Goal: Communication & Community: Share content

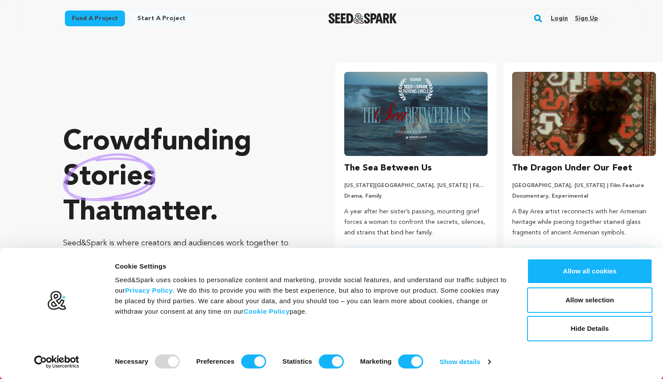
click at [558, 18] on link "Login" at bounding box center [559, 18] width 17 height 14
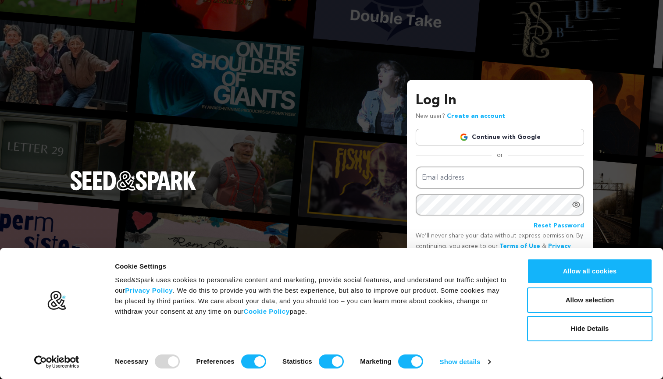
click at [515, 132] on link "Continue with Google" at bounding box center [500, 137] width 168 height 17
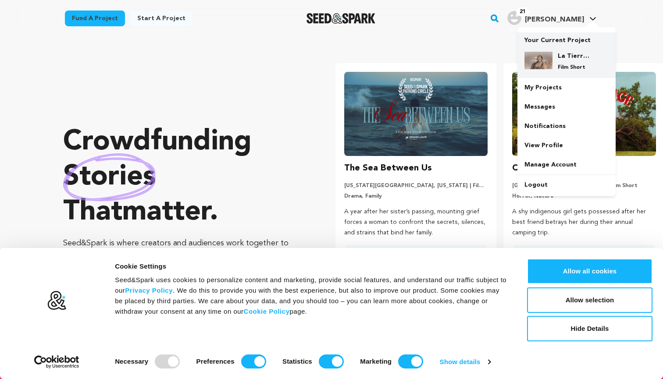
scroll to position [0, 155]
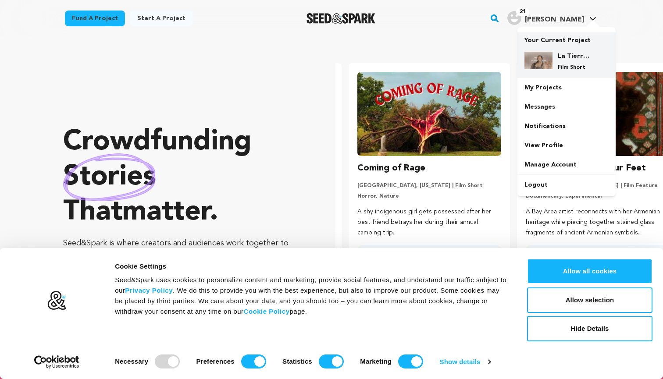
click at [554, 64] on div "La Tierra de Sueños Film Short" at bounding box center [573, 61] width 42 height 19
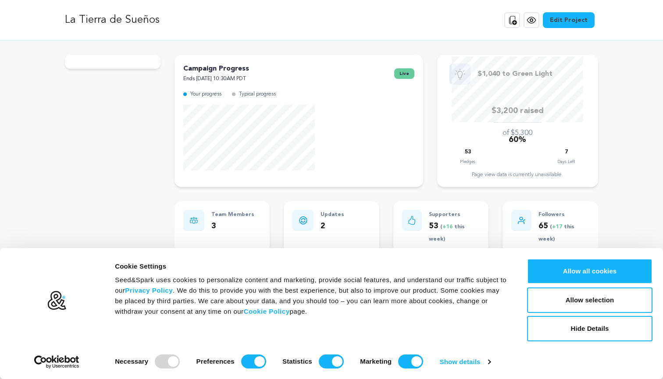
click at [578, 331] on button "Hide Details" at bounding box center [589, 328] width 125 height 25
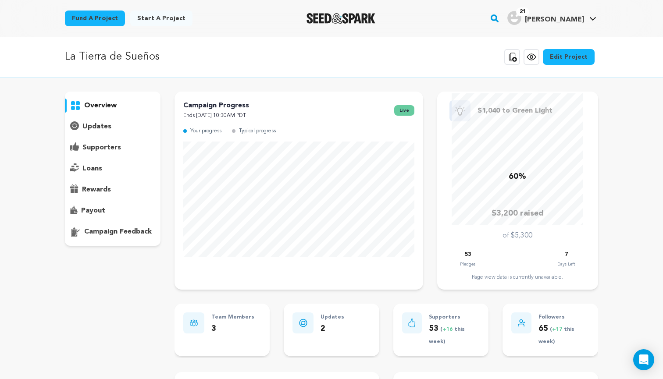
click at [87, 305] on div "overview updates" at bounding box center [113, 326] width 96 height 468
click at [106, 128] on p "updates" at bounding box center [96, 126] width 29 height 11
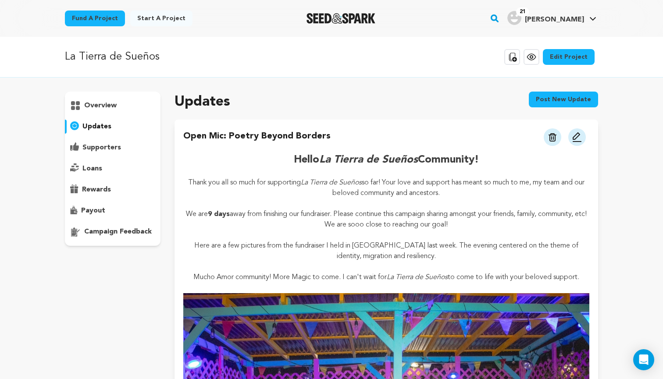
click at [546, 98] on button "Post new update" at bounding box center [563, 100] width 69 height 16
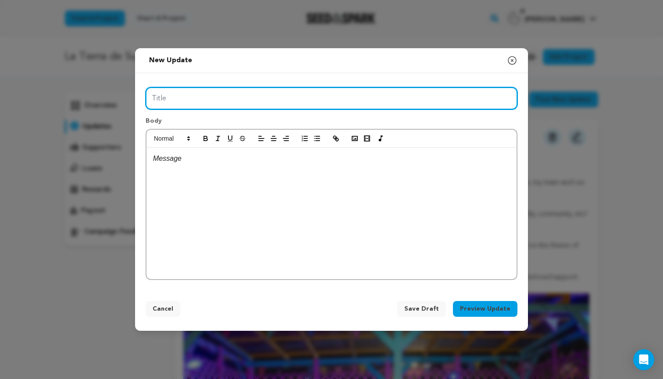
click at [264, 101] on input "Title" at bounding box center [332, 98] width 372 height 22
type input "THANK YOU! GRACIAS! TLAZO!"
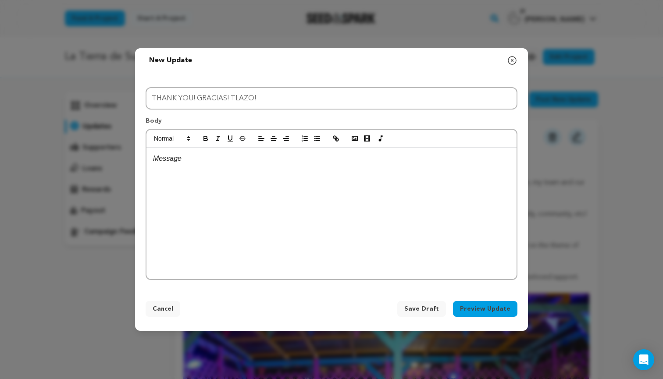
click at [244, 159] on p at bounding box center [331, 158] width 357 height 11
click at [153, 169] on p "Hello everyone!" at bounding box center [331, 169] width 357 height 11
click at [272, 135] on icon "button" at bounding box center [274, 139] width 8 height 8
click at [338, 173] on p "Hello everyone!" at bounding box center [331, 169] width 357 height 11
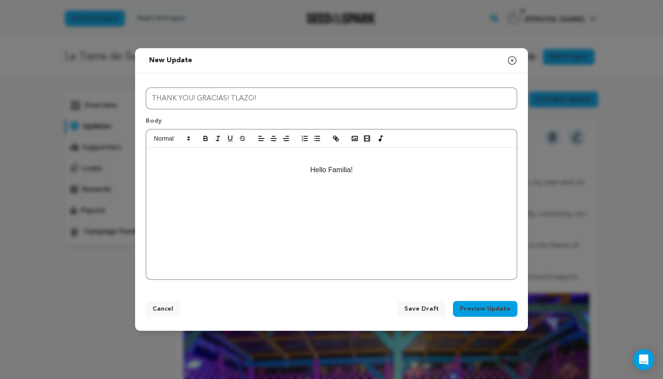
drag, startPoint x: 367, startPoint y: 170, endPoint x: 274, endPoint y: 170, distance: 93.0
click at [274, 170] on p "Hello Familia!" at bounding box center [331, 169] width 357 height 11
click at [216, 136] on icon "button" at bounding box center [218, 139] width 8 height 8
click at [206, 136] on icon "button" at bounding box center [205, 137] width 3 height 2
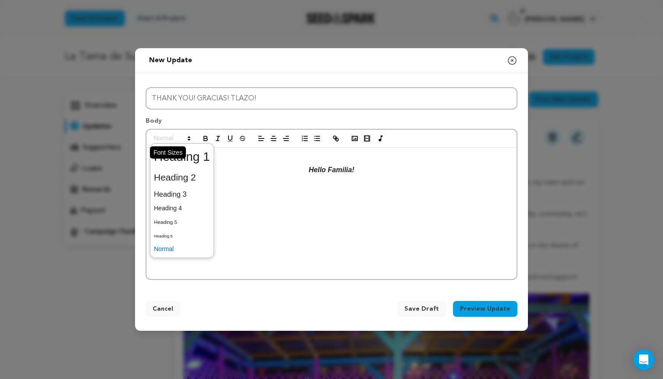
click at [183, 139] on span at bounding box center [171, 138] width 43 height 11
click at [183, 160] on span at bounding box center [182, 157] width 56 height 23
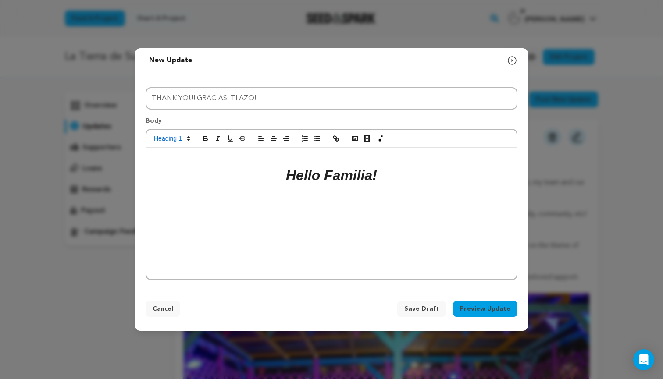
click at [321, 179] on em "Hello Familia!" at bounding box center [331, 175] width 91 height 16
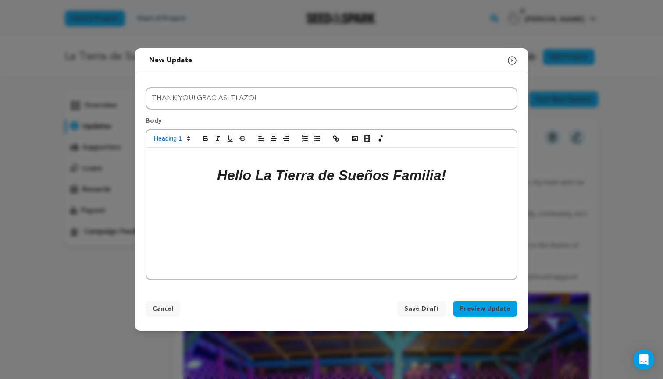
drag, startPoint x: 388, startPoint y: 177, endPoint x: 262, endPoint y: 186, distance: 127.1
click at [262, 186] on h1 "Hello La Tierra de Sueños Familia!" at bounding box center [331, 175] width 357 height 22
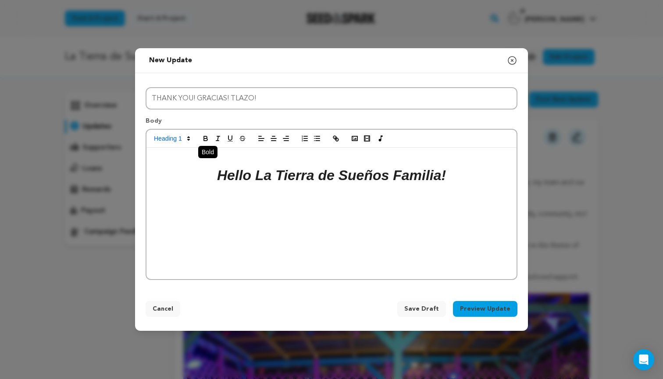
click at [208, 139] on icon "button" at bounding box center [206, 139] width 8 height 8
click at [185, 139] on span at bounding box center [171, 138] width 43 height 11
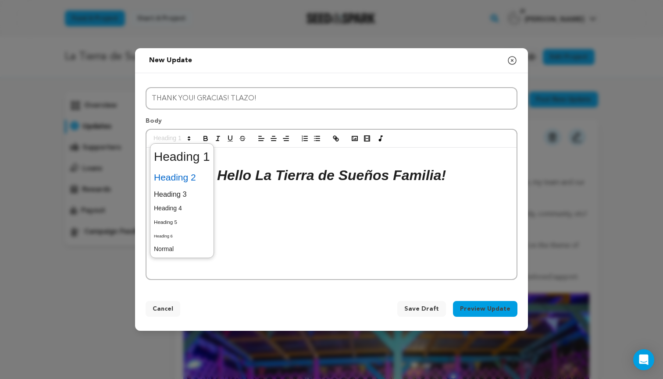
click at [187, 182] on span at bounding box center [182, 177] width 56 height 18
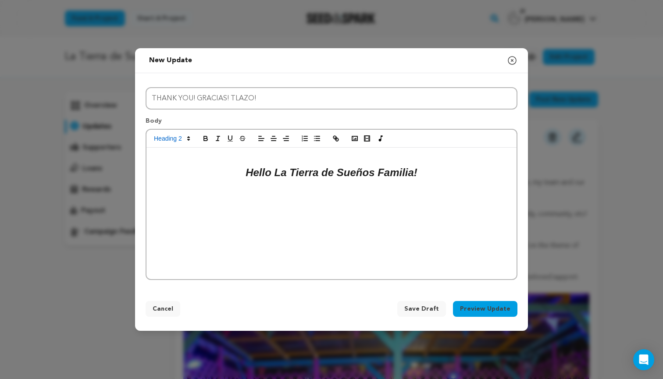
click at [317, 176] on em "Hello La Tierra de Sueños Familia!" at bounding box center [332, 173] width 172 height 12
drag, startPoint x: 374, startPoint y: 175, endPoint x: 277, endPoint y: 174, distance: 96.9
click at [277, 174] on em "Hello La Tierra de Sueños Familia!" at bounding box center [332, 173] width 172 height 12
click at [204, 133] on div at bounding box center [331, 139] width 370 height 18
click at [204, 136] on icon "button" at bounding box center [206, 139] width 8 height 8
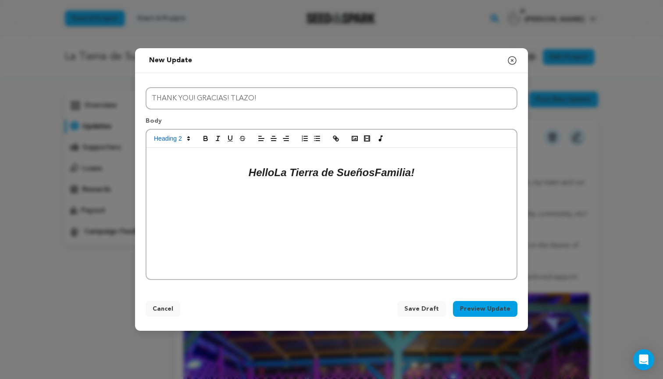
click at [292, 175] on em "La Tierra de Sueños" at bounding box center [324, 173] width 100 height 12
click at [430, 173] on h2 "Hello La Tierra de Sueños Familia!" at bounding box center [331, 172] width 357 height 17
click at [261, 137] on icon "button" at bounding box center [261, 139] width 8 height 8
click at [269, 139] on button "button" at bounding box center [273, 138] width 12 height 11
click at [272, 190] on p "7 DAYS LEFT FOR RAISING FUNDS" at bounding box center [331, 186] width 357 height 11
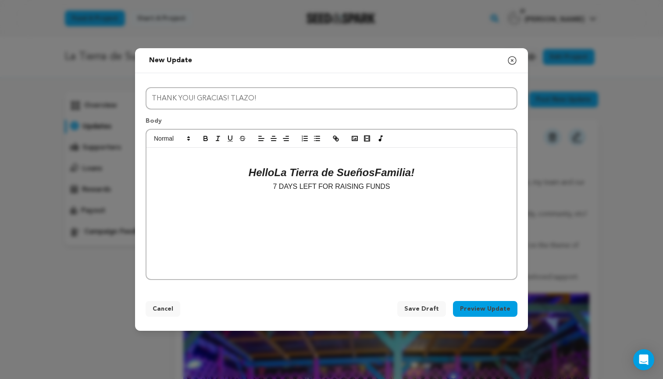
click at [272, 184] on p "7 DAYS LEFT FOR RAISING FUNDS" at bounding box center [331, 186] width 357 height 11
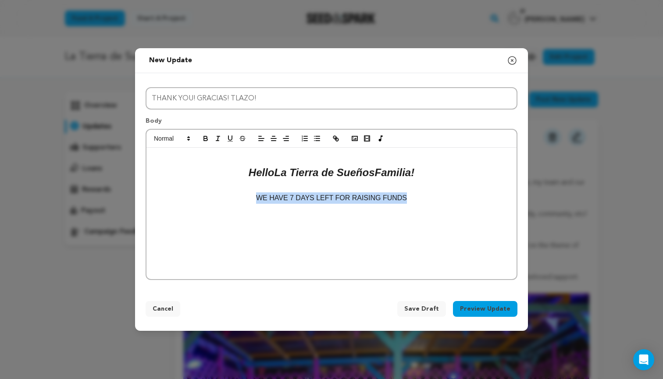
drag, startPoint x: 410, startPoint y: 200, endPoint x: 225, endPoint y: 200, distance: 184.2
click at [225, 200] on p "WE HAVE 7 DAYS LEFT FOR RAISING FUNDS" at bounding box center [331, 197] width 357 height 11
click at [207, 137] on icon "button" at bounding box center [205, 137] width 3 height 2
click at [423, 200] on p "WE HAVE 7 DAYS LEFT FOR RAISING FUNDS" at bounding box center [331, 197] width 357 height 11
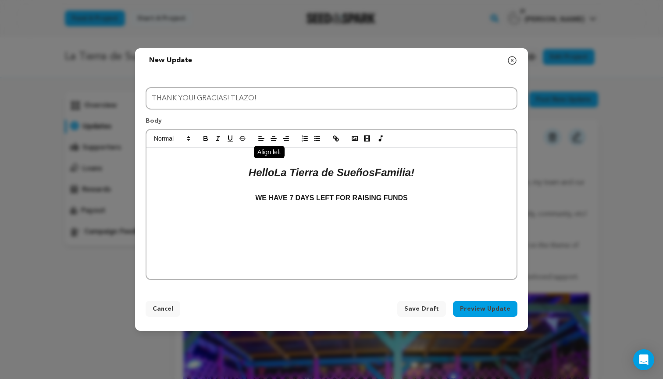
click at [260, 140] on icon "button" at bounding box center [261, 139] width 8 height 8
click at [269, 140] on button "button" at bounding box center [273, 138] width 12 height 11
click at [207, 140] on icon "button" at bounding box center [206, 139] width 8 height 8
click at [180, 138] on span at bounding box center [171, 138] width 43 height 11
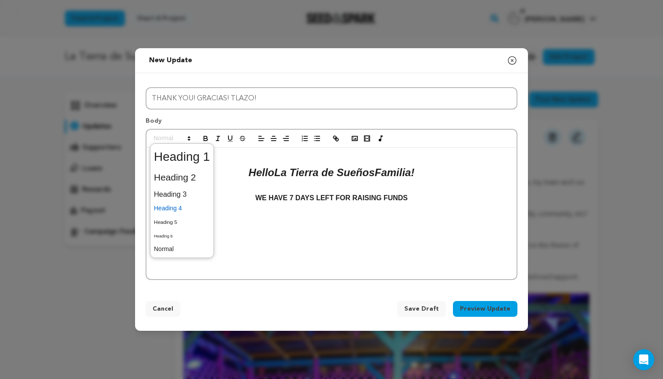
click at [185, 212] on span at bounding box center [182, 209] width 56 height 14
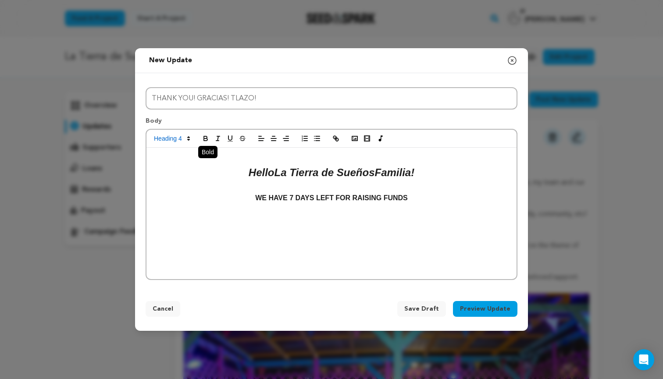
click at [206, 139] on icon "button" at bounding box center [206, 139] width 8 height 8
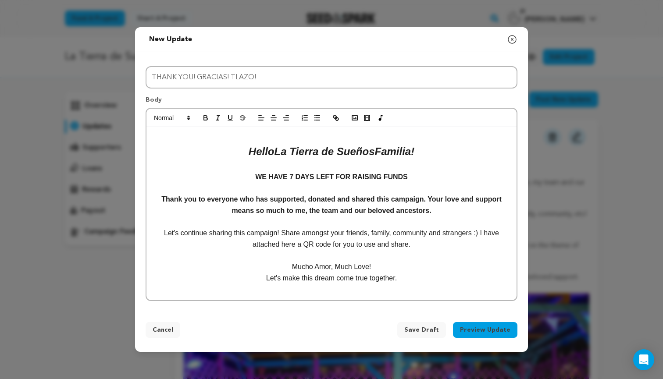
click at [281, 278] on p "Let's make this dream come true together." at bounding box center [331, 278] width 357 height 11
click at [217, 120] on line "button" at bounding box center [217, 118] width 1 height 4
click at [206, 120] on icon "button" at bounding box center [206, 119] width 4 height 2
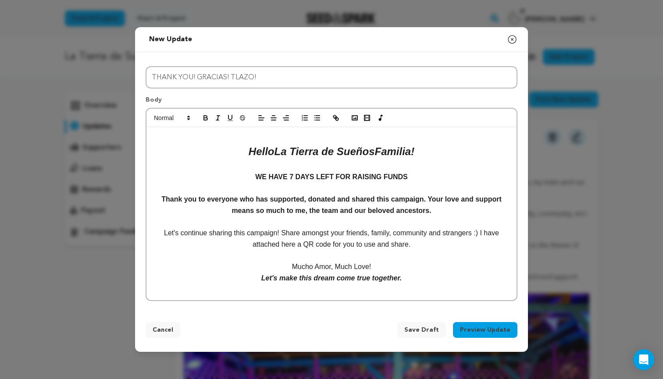
click at [387, 266] on p "Mucho Amor, Much Love!" at bounding box center [331, 266] width 357 height 11
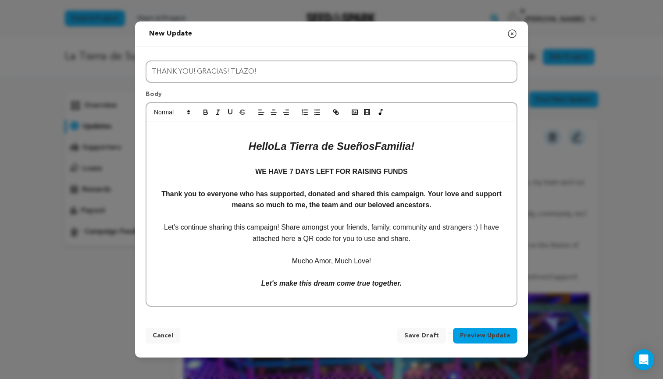
click at [421, 241] on p "Let's continue sharing this campaign! Share amongst your friends, family, commu…" at bounding box center [331, 233] width 357 height 22
click at [414, 290] on p at bounding box center [331, 294] width 357 height 11
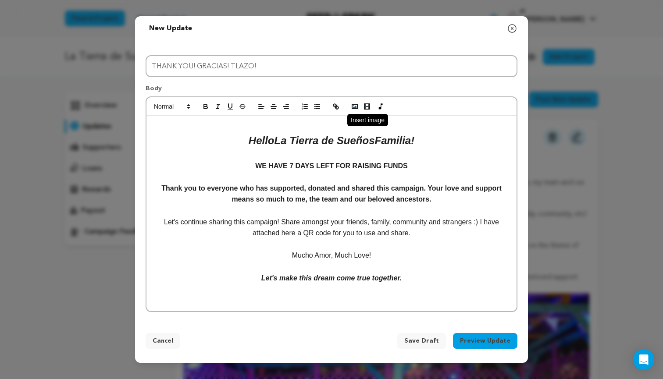
click at [353, 108] on polyline "button" at bounding box center [355, 107] width 4 height 2
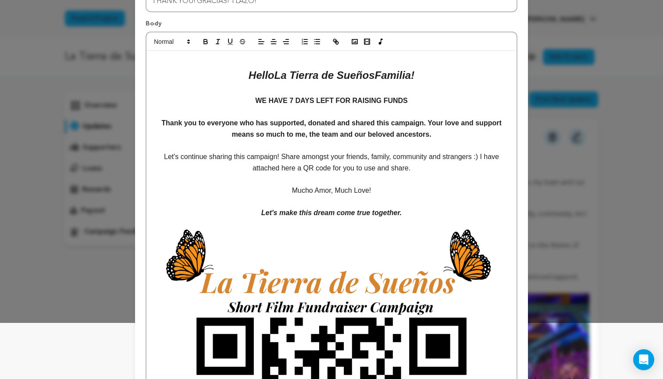
scroll to position [35, 0]
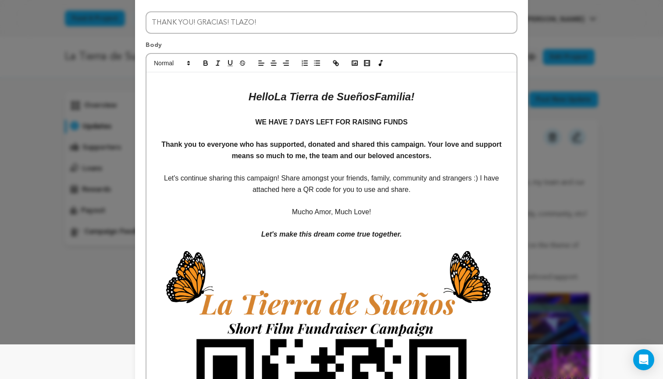
click at [410, 121] on p "WE HAVE 7 DAYS LEFT FOR RAISING FUNDS" at bounding box center [331, 122] width 357 height 11
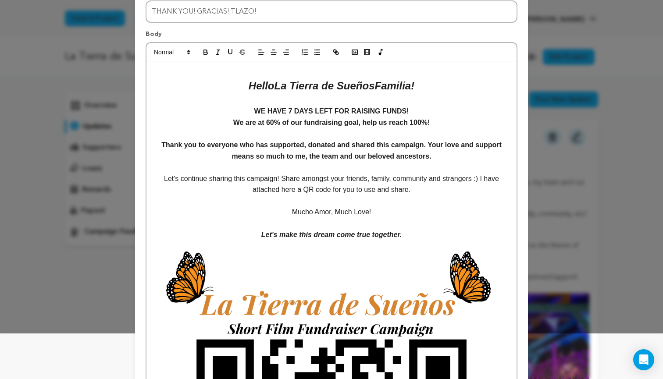
scroll to position [49, 0]
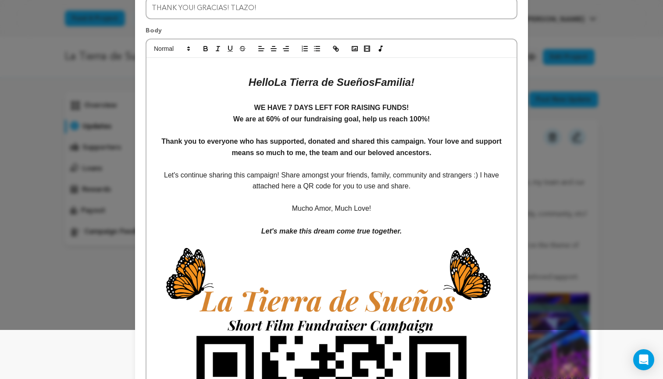
click at [406, 109] on strong "WE HAVE 7 DAYS LEFT FOR RAISING FUNDS!" at bounding box center [331, 107] width 155 height 7
drag, startPoint x: 378, startPoint y: 107, endPoint x: 443, endPoint y: 107, distance: 65.3
click at [443, 107] on strong "WE HAVE 7 DAYS LEFT FOR RAISING FUNDS for La Tierra de Sueños!" at bounding box center [331, 107] width 253 height 7
click at [215, 46] on icon "button" at bounding box center [218, 49] width 8 height 8
click at [462, 108] on p "WE HAVE 7 DAYS LEFT FOR RAISING FUNDS for La Tierra de Sueños !" at bounding box center [331, 107] width 357 height 11
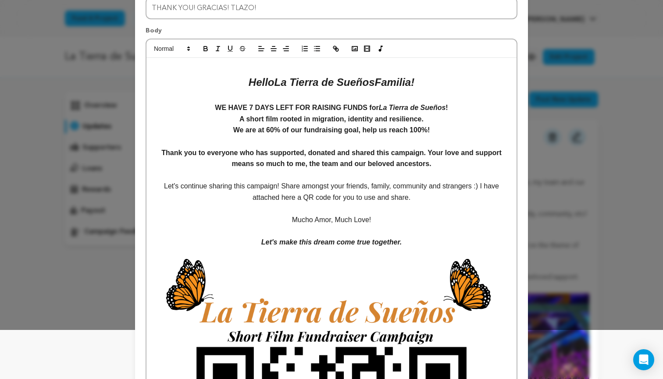
click at [406, 118] on strong "A short film rooted in migration, identity and resilience." at bounding box center [331, 118] width 184 height 7
click at [410, 149] on strong "Thank you to everyone who has supported, donated and shared this campaign. Your…" at bounding box center [332, 158] width 342 height 19
click at [226, 132] on p "We are at 60% of our fundraising goal, help us reach 100%!" at bounding box center [331, 130] width 357 height 11
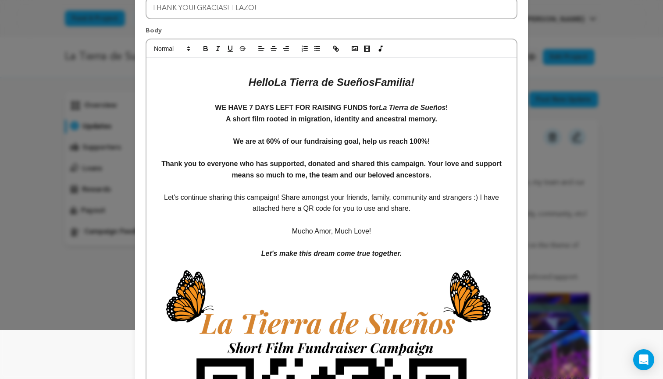
click at [260, 140] on strong "﻿ We are at 60% of our fundraising goal, help us reach 100%!" at bounding box center [331, 141] width 197 height 7
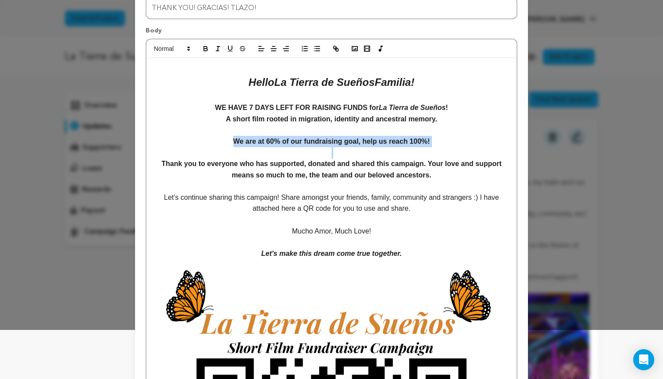
click at [260, 140] on strong "We are at 60% of our fundraising goal, help us reach 100%!" at bounding box center [331, 141] width 197 height 7
click at [217, 47] on icon "button" at bounding box center [218, 49] width 8 height 8
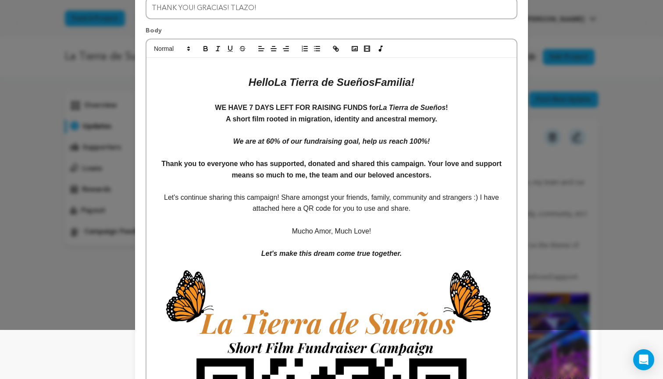
click at [297, 164] on strong "Thank you to everyone who has supported, donated and shared this campaign. Your…" at bounding box center [332, 169] width 342 height 19
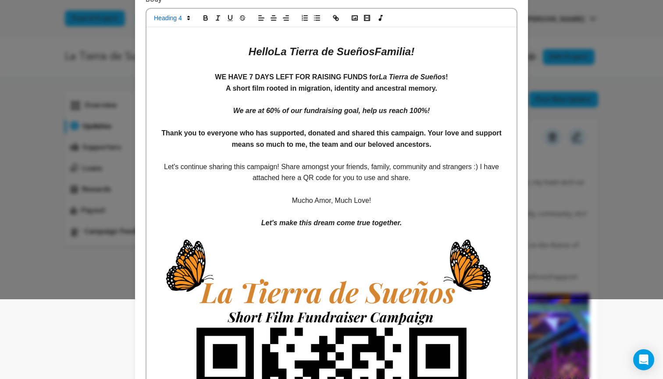
scroll to position [83, 0]
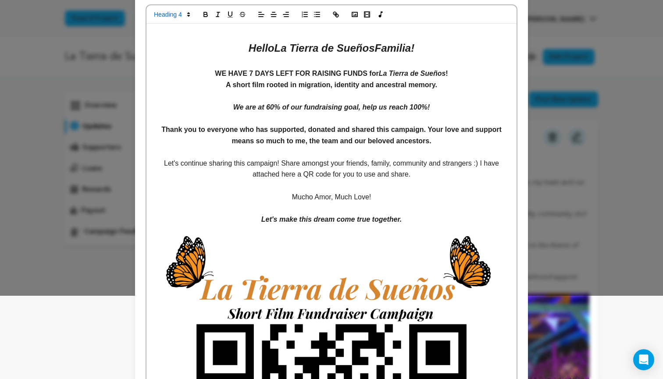
click at [161, 130] on strong "Thank you to everyone who has supported, donated and shared this campaign. Your…" at bounding box center [332, 135] width 342 height 19
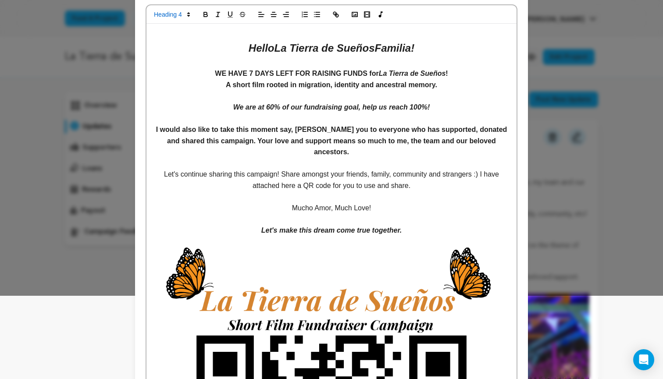
click at [315, 128] on strong "I would also like to take this moment say, hank you to everyone who has support…" at bounding box center [332, 141] width 353 height 30
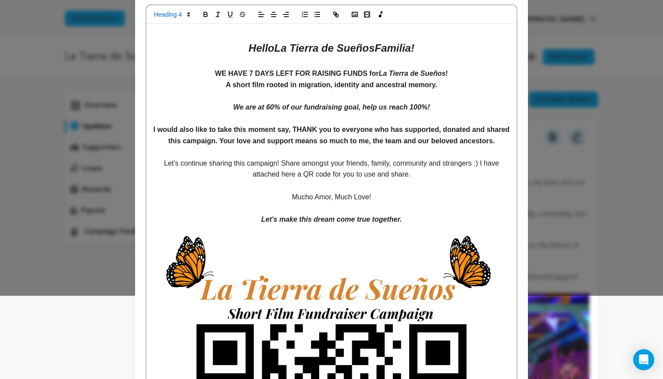
click at [336, 126] on strong "I would also like to take this moment say, THANK you to everyone who has suppor…" at bounding box center [332, 135] width 358 height 19
click at [350, 145] on strong "I would also like to take this moment say, THANK YOU to everyone who has suppor…" at bounding box center [331, 135] width 351 height 19
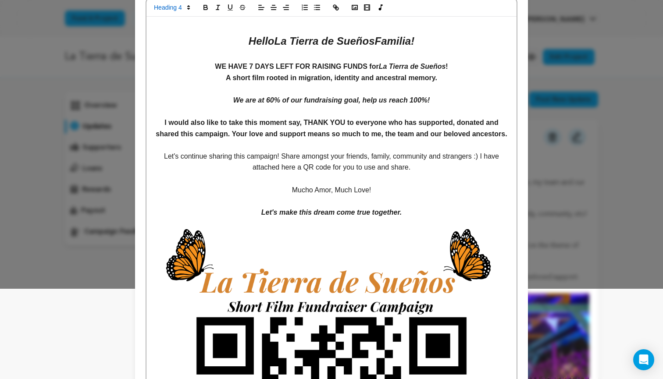
scroll to position [99, 0]
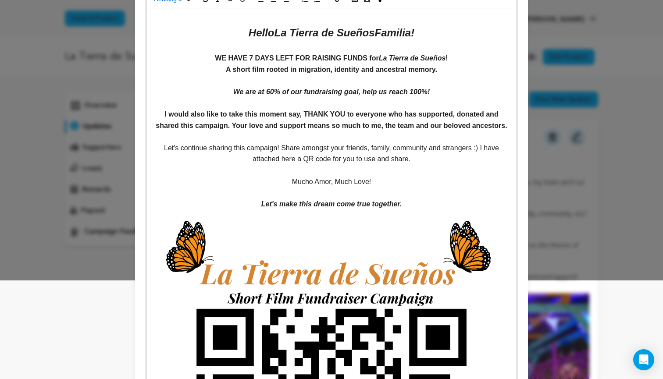
click at [334, 129] on strong "I would also like to take this moment say, THANK YOU to everyone who has suppor…" at bounding box center [331, 119] width 351 height 19
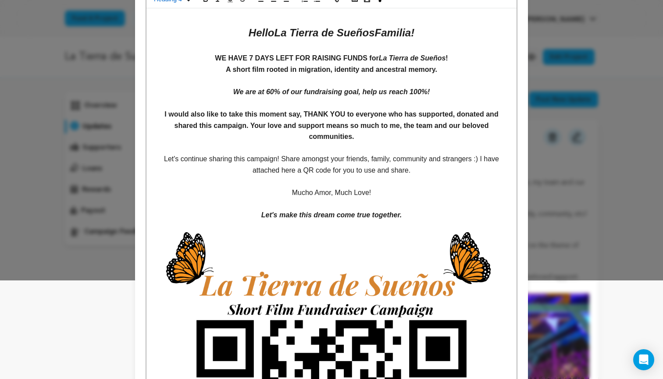
click at [345, 179] on p at bounding box center [331, 181] width 357 height 11
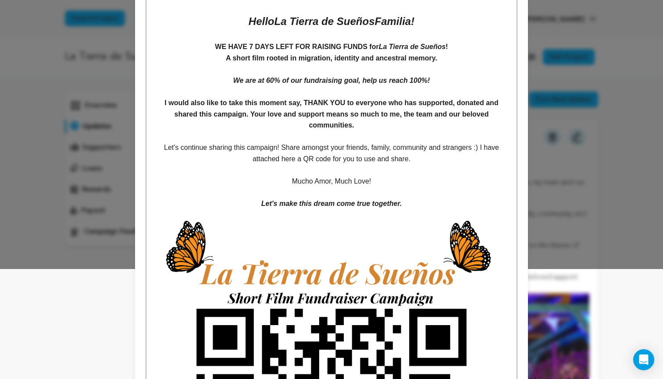
scroll to position [114, 0]
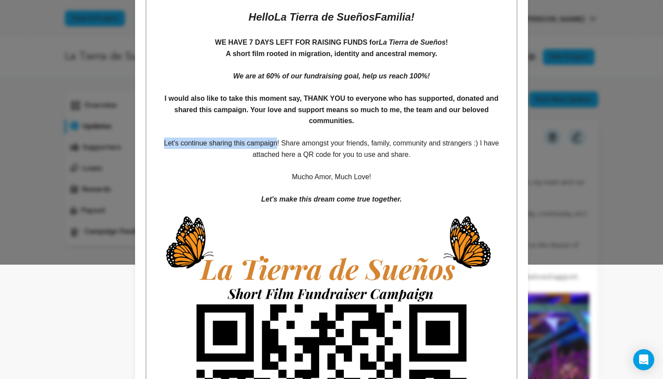
drag, startPoint x: 277, startPoint y: 141, endPoint x: 160, endPoint y: 143, distance: 116.7
click at [160, 143] on p "Let's continue sharing this campaign! Share amongst your friends, family, commu…" at bounding box center [331, 149] width 357 height 22
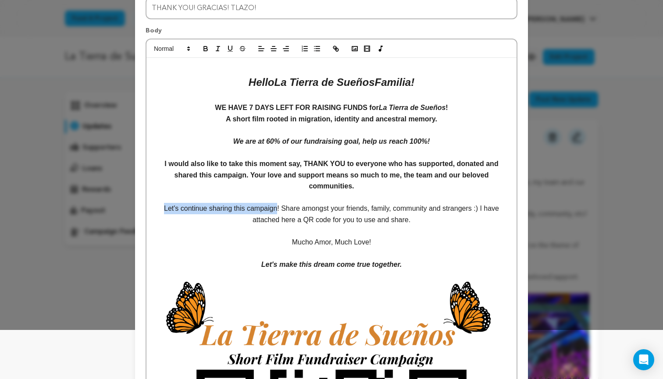
scroll to position [39, 0]
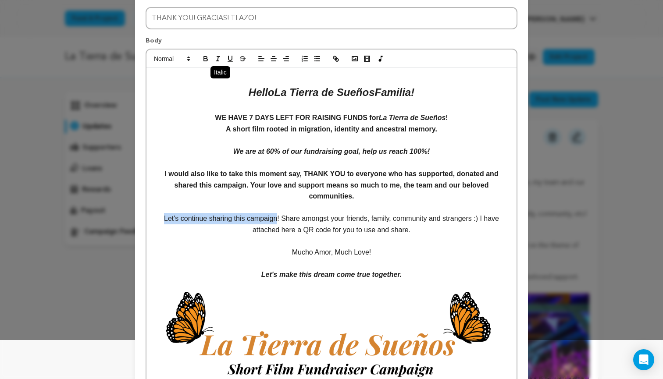
click at [218, 59] on line "button" at bounding box center [217, 59] width 1 height 4
click at [299, 198] on h4 "I would also like to take this moment say, THANK YOU to everyone who has suppor…" at bounding box center [331, 185] width 357 height 34
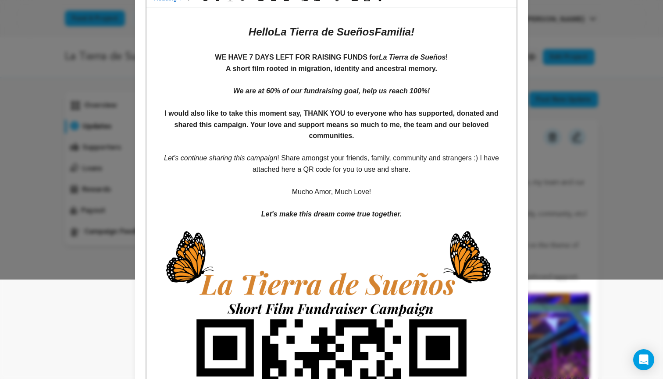
scroll to position [109, 0]
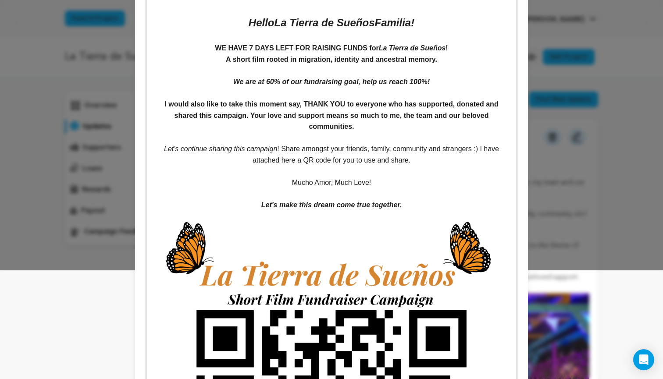
click at [281, 146] on p "Let's continue sharing this campaign ! Share amongst your friends, family, comm…" at bounding box center [331, 154] width 357 height 22
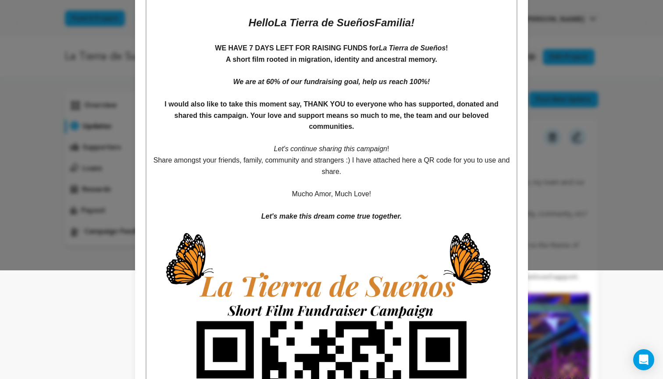
click at [288, 192] on p "Mucho Amor, Much Love!" at bounding box center [331, 194] width 357 height 11
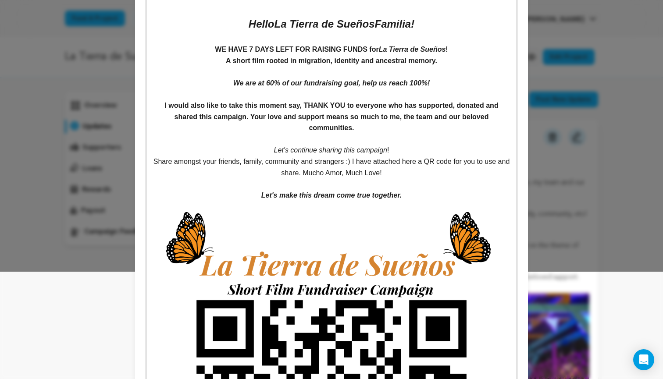
scroll to position [114, 0]
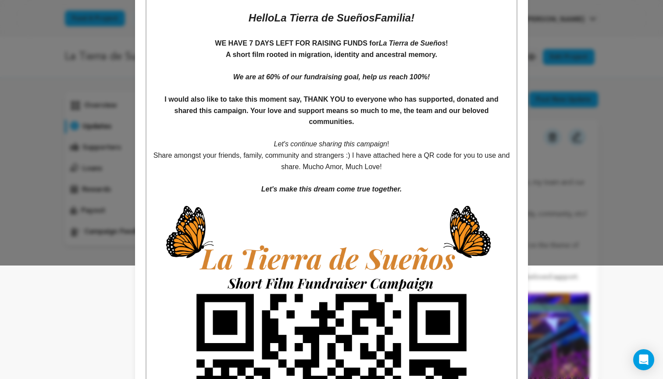
click at [401, 166] on p "Share amongst your friends, family, community and strangers :) I have attached …" at bounding box center [331, 161] width 357 height 22
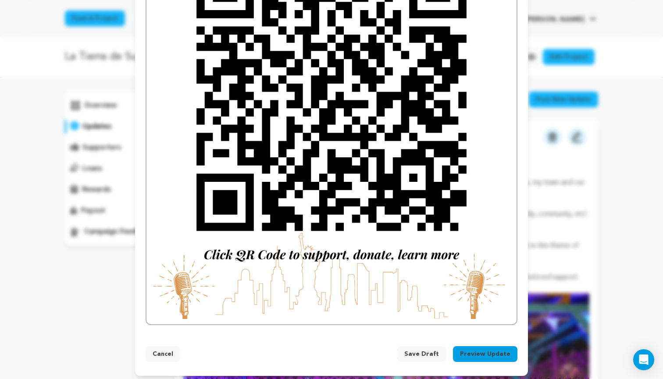
scroll to position [446, 0]
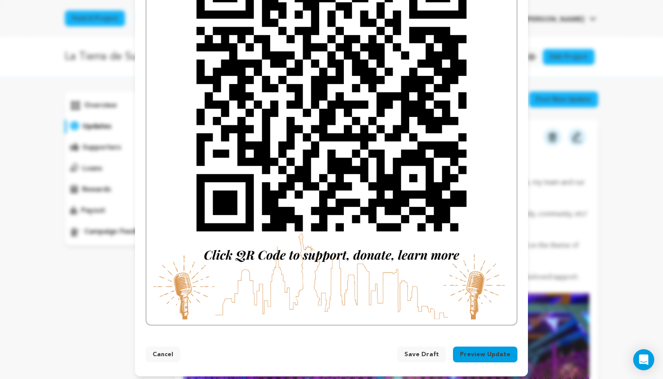
click at [439, 350] on span "Save Draft" at bounding box center [421, 354] width 35 height 9
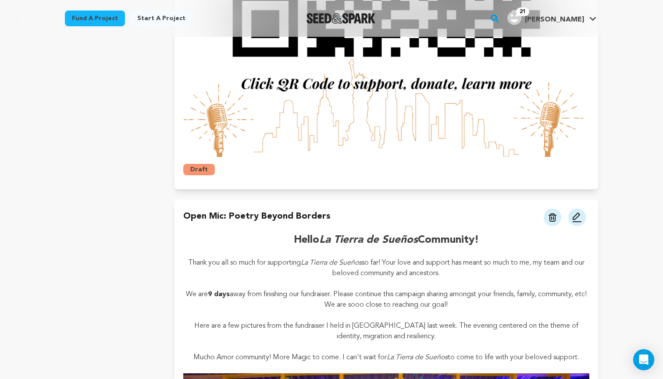
scroll to position [679, 0]
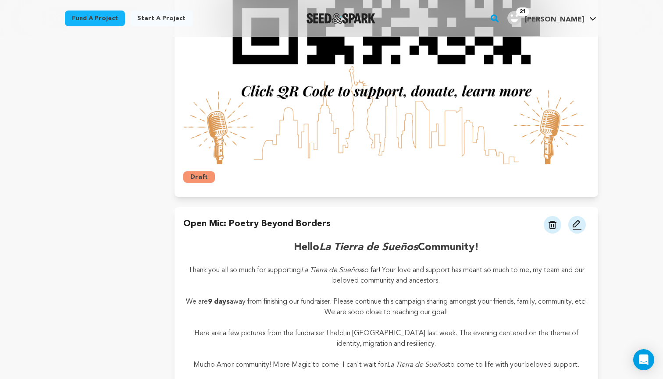
click at [203, 179] on button "Draft" at bounding box center [199, 176] width 32 height 11
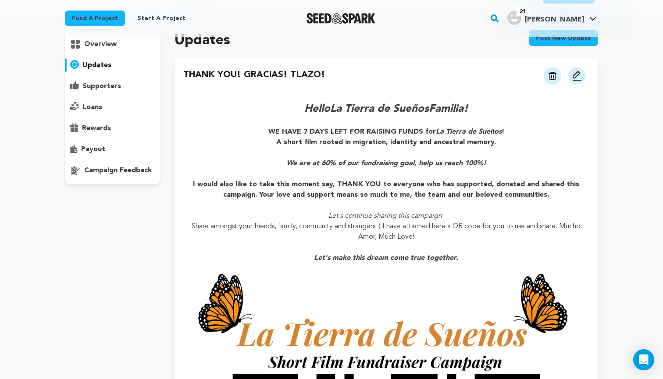
scroll to position [31, 0]
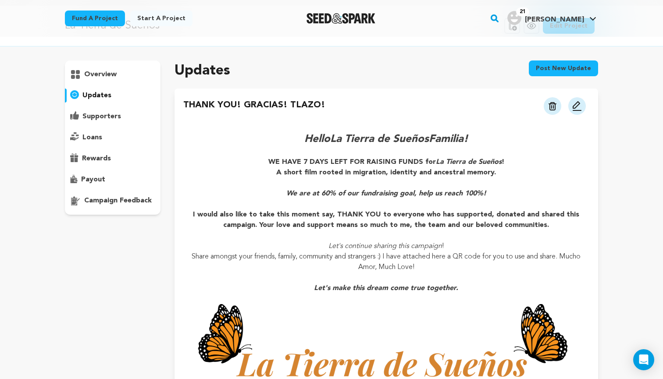
click at [388, 107] on div "THANK YOU! GRACIAS! TLAZO! View more option View more option" at bounding box center [386, 107] width 406 height 16
click at [576, 105] on img at bounding box center [577, 106] width 11 height 11
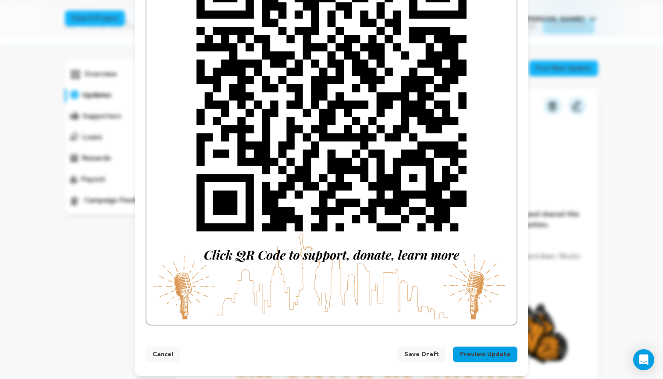
click at [480, 351] on button "Preview Update" at bounding box center [485, 355] width 64 height 16
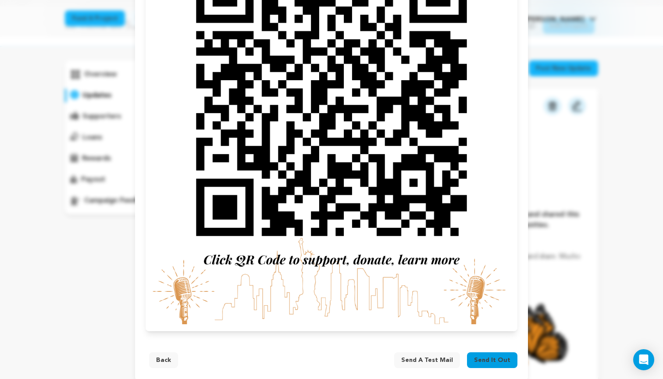
scroll to position [391, 0]
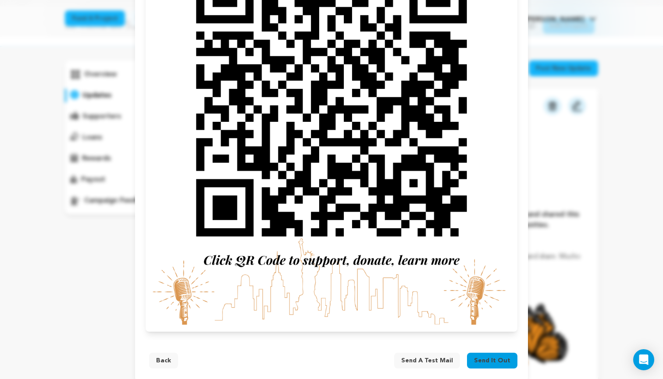
click at [502, 356] on span "Send it out" at bounding box center [492, 360] width 36 height 9
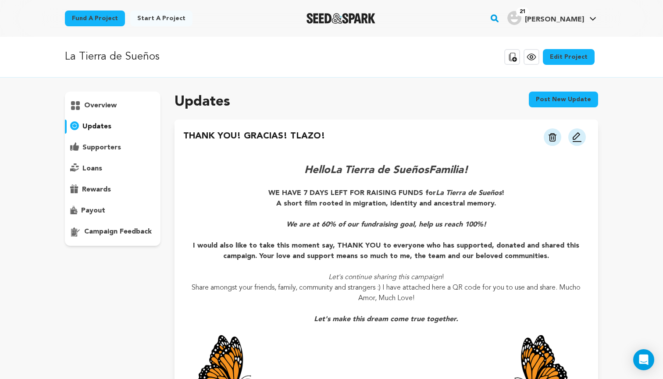
click at [114, 100] on div "overview" at bounding box center [113, 106] width 96 height 14
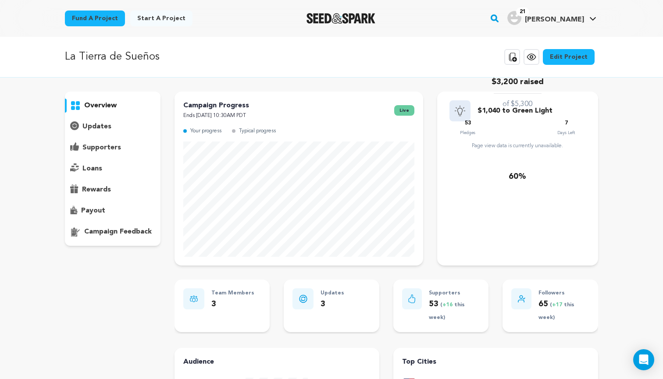
click at [135, 291] on div "overview updates" at bounding box center [113, 314] width 96 height 444
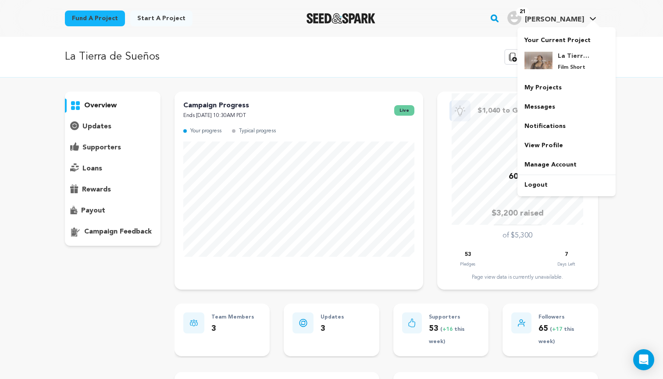
click at [566, 25] on h4 "[PERSON_NAME]" at bounding box center [554, 19] width 59 height 11
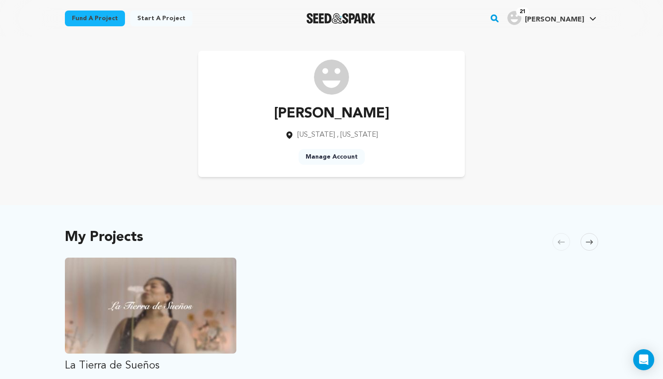
click at [413, 236] on div "My Projects [GEOGRAPHIC_DATA] Skip to previous slide page [GEOGRAPHIC_DATA] La …" at bounding box center [331, 373] width 533 height 300
